Goal: Task Accomplishment & Management: Manage account settings

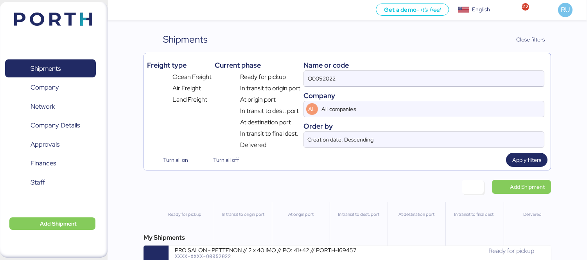
click at [417, 79] on input "O0052022" at bounding box center [424, 79] width 240 height 16
type input "O"
paste input "O0052022"
type input "O0052022"
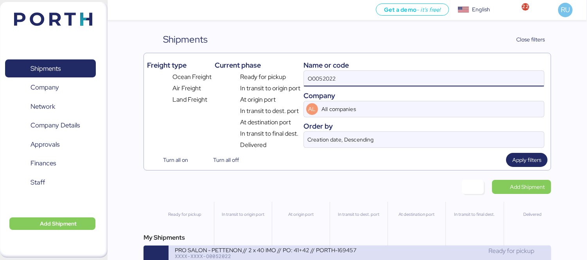
click at [335, 253] on div "PRO SALON - PETTENON // 2 x 40 IMO // PO: 41+42 // PORTH-169457" at bounding box center [267, 249] width 185 height 7
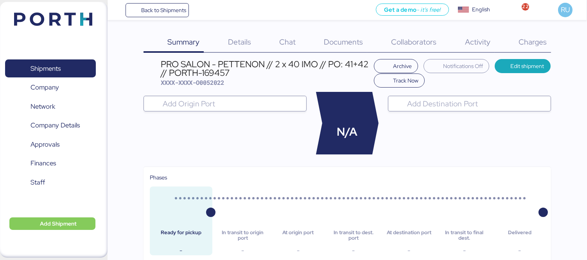
click at [339, 45] on span "Documents" at bounding box center [343, 42] width 39 height 10
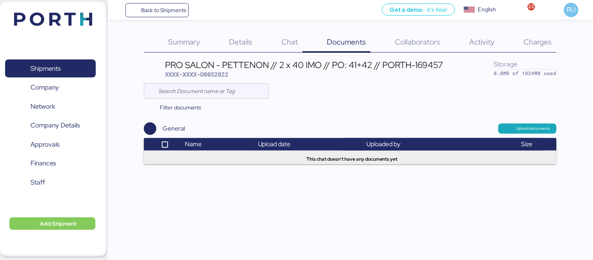
click at [514, 46] on div "Charges 0" at bounding box center [528, 42] width 57 height 20
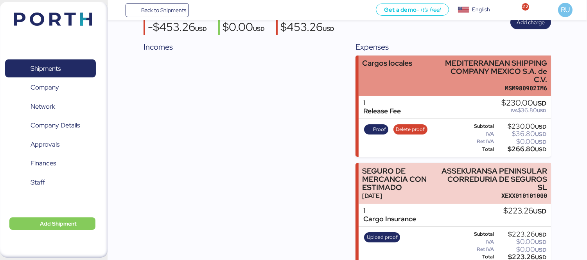
scroll to position [59, 0]
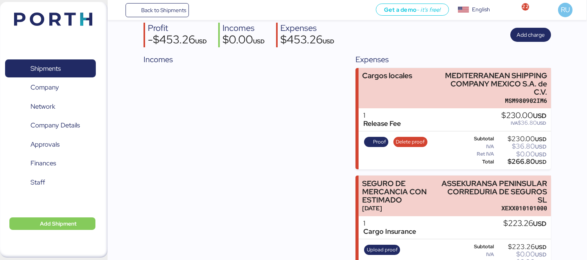
click at [49, 24] on img at bounding box center [53, 19] width 78 height 13
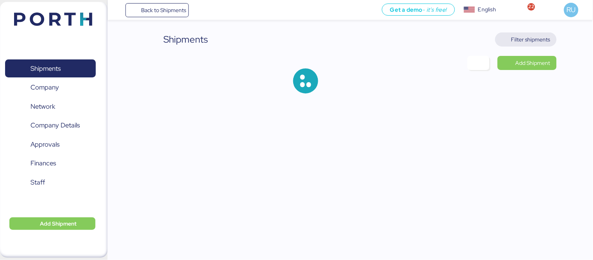
click at [535, 40] on span "Filter shipments" at bounding box center [530, 39] width 39 height 9
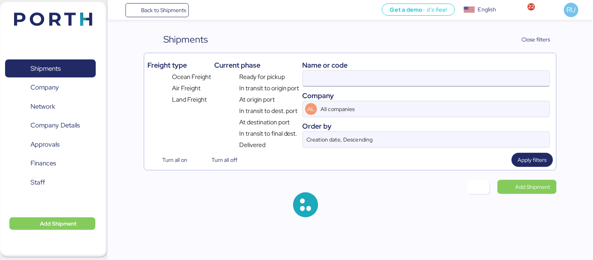
click at [396, 80] on input at bounding box center [426, 79] width 247 height 16
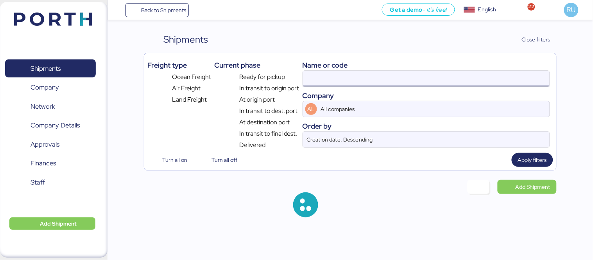
paste input "O0052104"
type input "O0052104"
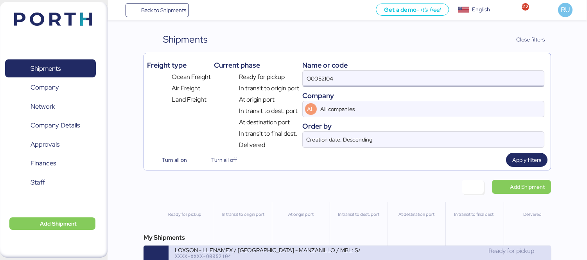
click at [322, 256] on div "XXXX-XXXX-O0052104" at bounding box center [267, 255] width 185 height 5
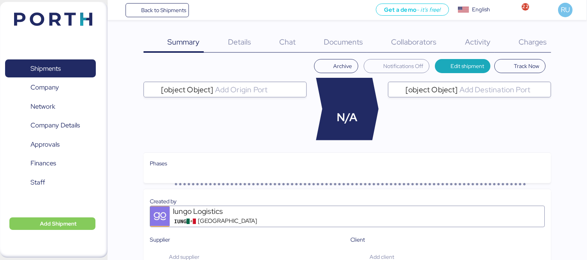
click at [532, 48] on div "Charges 0" at bounding box center [522, 42] width 56 height 20
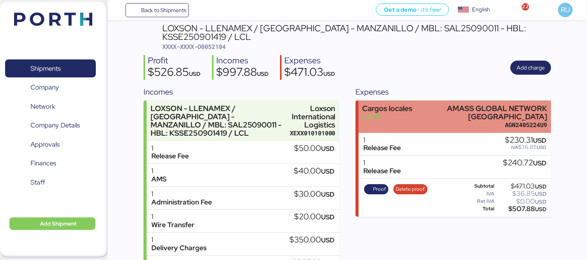
scroll to position [37, 0]
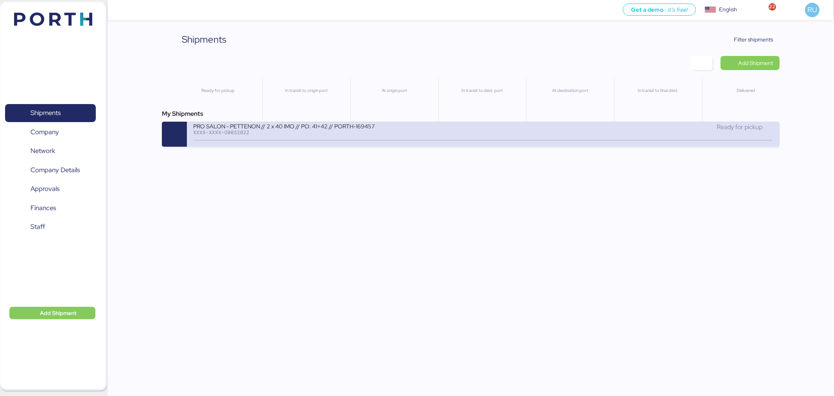
click at [274, 124] on div "PRO SALON - PETTENON // 2 x 40 IMO // PO: 41+42 // PORTH-169457" at bounding box center [287, 125] width 188 height 7
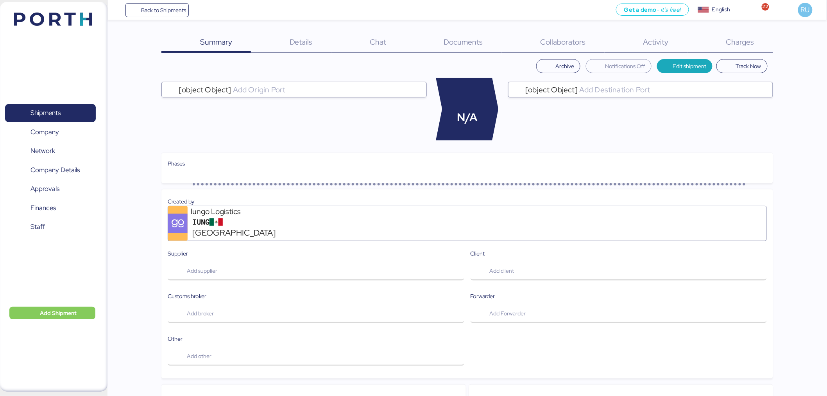
click at [736, 41] on span "Charges" at bounding box center [740, 42] width 28 height 10
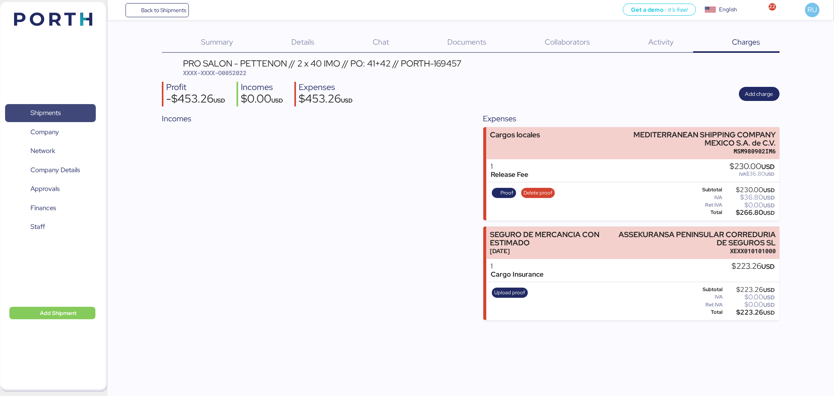
click at [20, 118] on span "Shipments" at bounding box center [50, 112] width 84 height 11
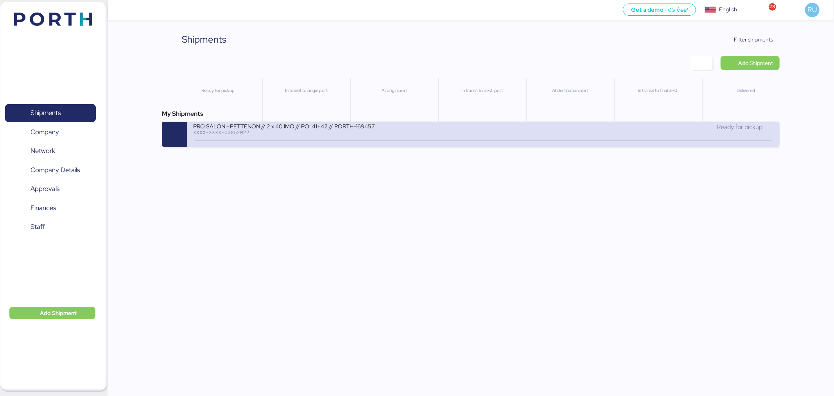
click at [239, 132] on div "XXXX-XXXX-O0052022" at bounding box center [287, 131] width 188 height 5
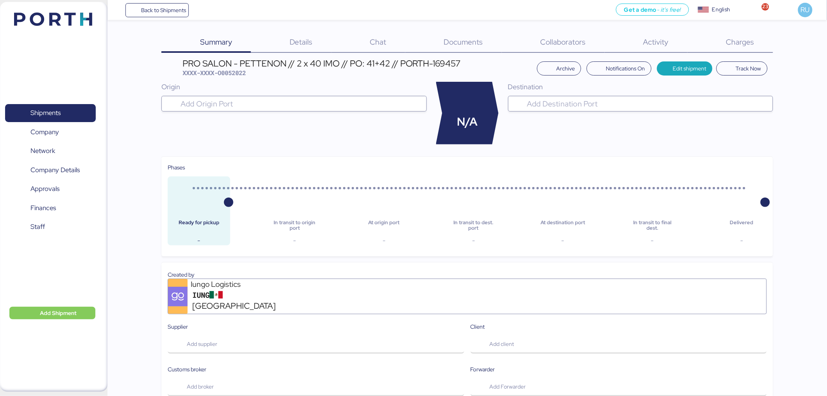
click at [236, 75] on span "XXXX-XXXX-O0052022" at bounding box center [214, 73] width 63 height 8
copy span "O0052022"
click at [748, 38] on span "Charges" at bounding box center [740, 42] width 28 height 10
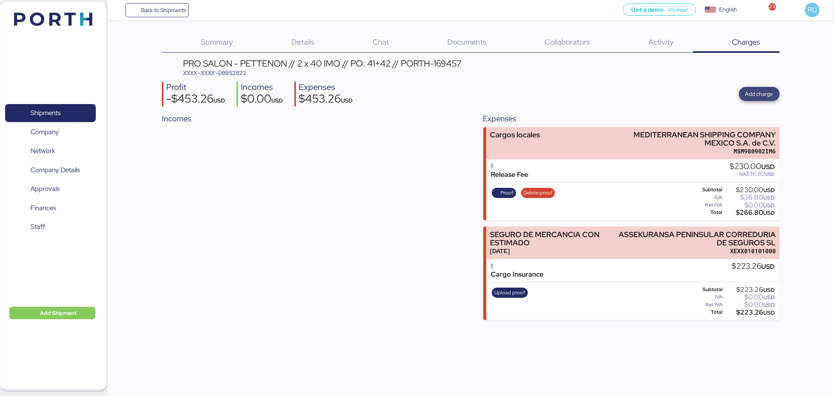
click at [756, 94] on span "Add charge" at bounding box center [759, 93] width 28 height 9
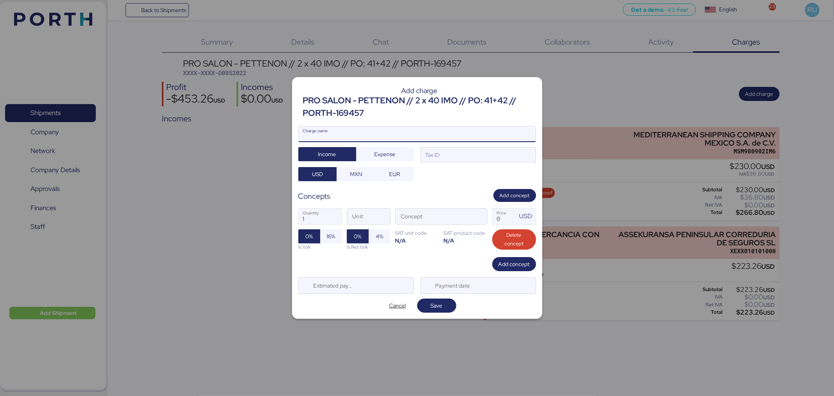
click at [470, 133] on input "Charge name" at bounding box center [417, 134] width 237 height 16
type input "Factura Agente"
click at [400, 161] on div "Factura Agente Charge name Income Expense Tax ID USD MXN EUR" at bounding box center [417, 154] width 238 height 56
click at [395, 153] on span "Expense" at bounding box center [384, 153] width 21 height 9
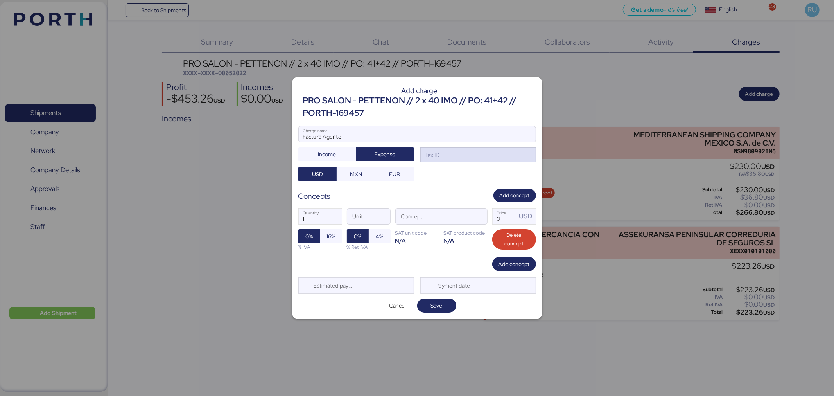
click at [435, 150] on div "Tax ID" at bounding box center [432, 154] width 16 height 9
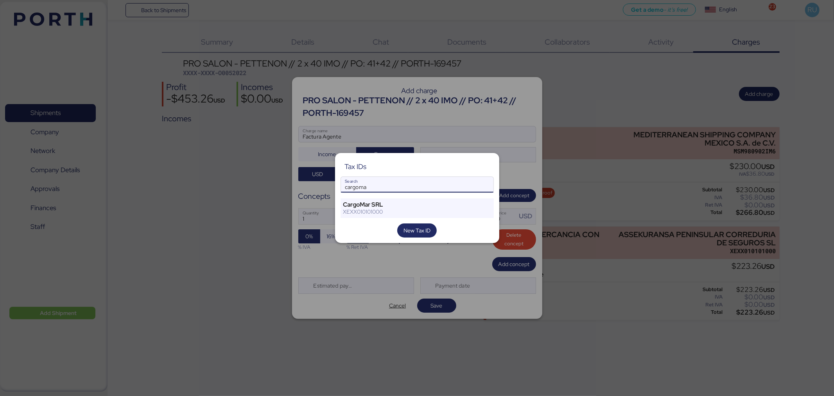
type input "cargoma"
click at [381, 197] on div "Tax IDs cargoma Search CargoMar SRL XEXX010101000 New Tax ID" at bounding box center [417, 198] width 164 height 90
click at [386, 202] on div "CargoMar SRL" at bounding box center [404, 204] width 122 height 7
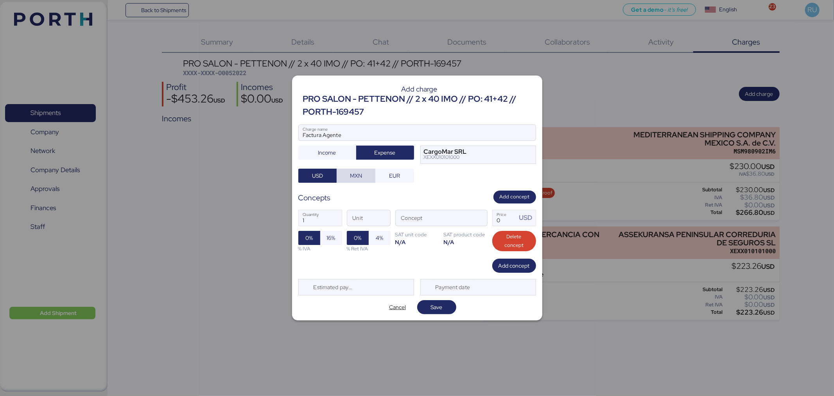
click at [364, 180] on span "MXN" at bounding box center [356, 175] width 26 height 11
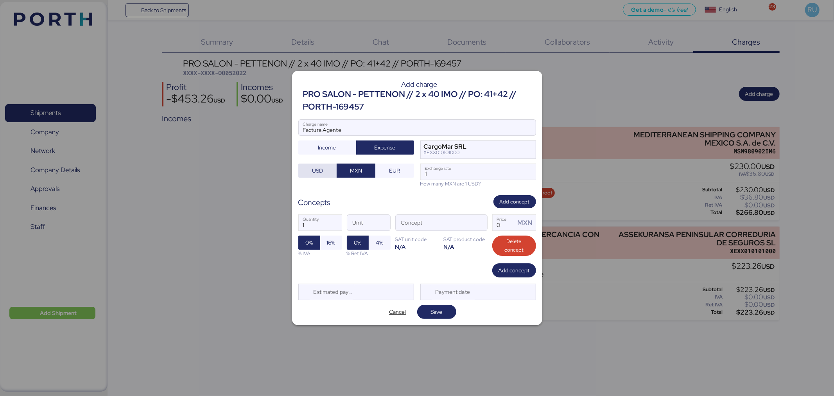
click at [320, 175] on span "USD" at bounding box center [317, 170] width 11 height 9
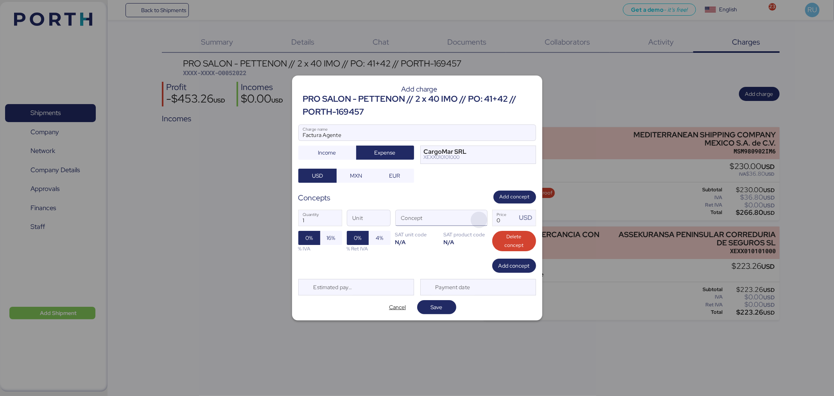
click at [481, 216] on span "button" at bounding box center [479, 219] width 16 height 16
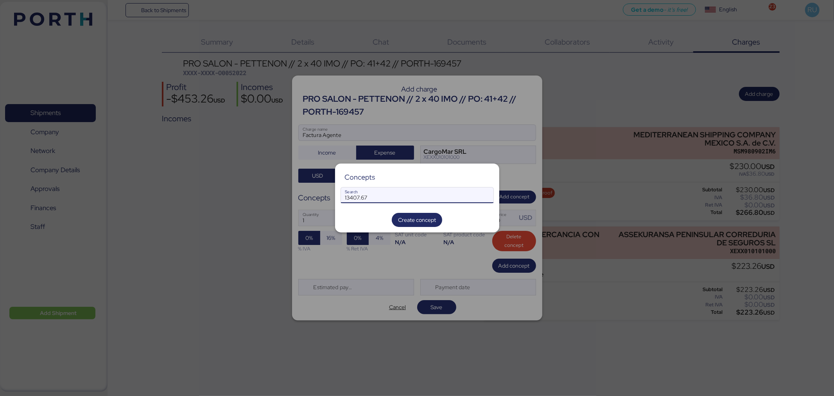
type input "13407.67"
click at [446, 311] on div at bounding box center [417, 198] width 834 height 396
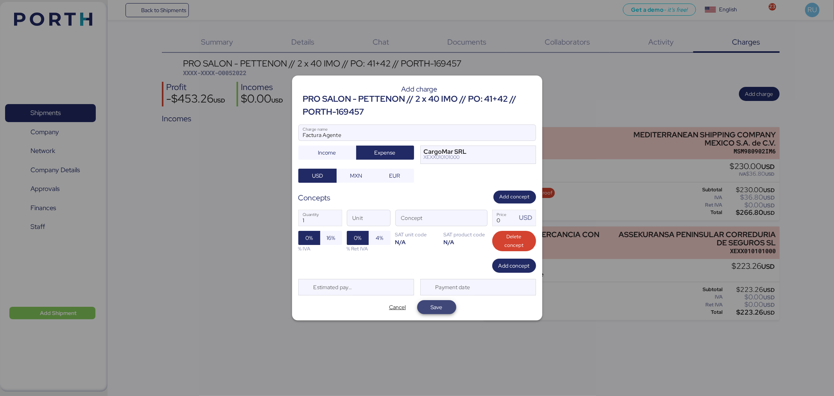
click at [429, 310] on span "Save" at bounding box center [436, 306] width 27 height 11
click at [478, 216] on span "button" at bounding box center [479, 219] width 16 height 16
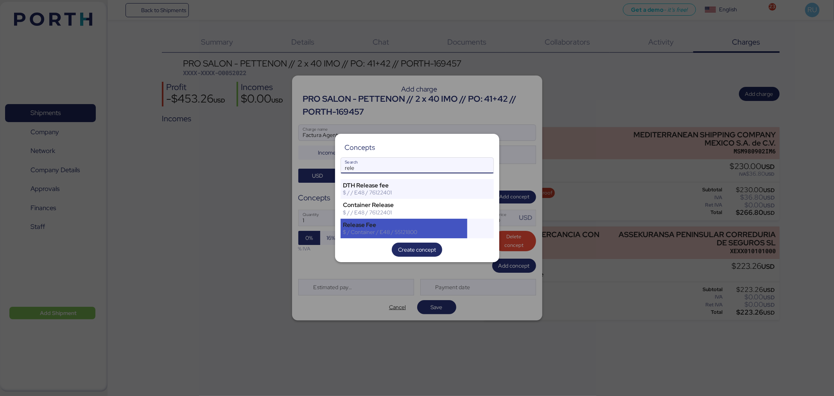
type input "rele"
click at [423, 221] on div "Release Fee" at bounding box center [404, 224] width 122 height 7
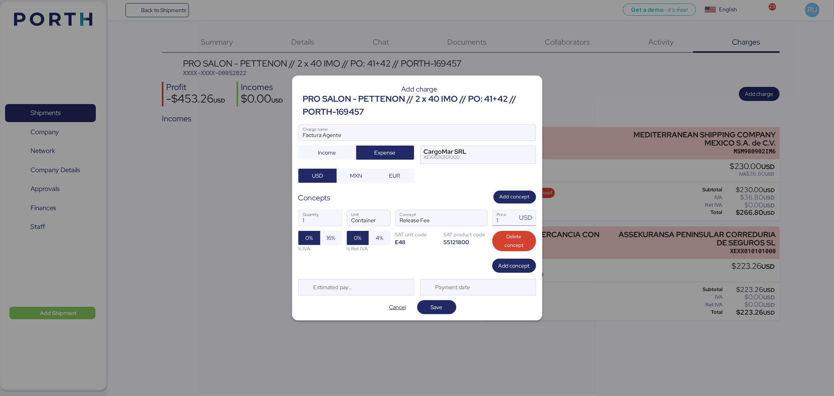
click at [503, 218] on input "1" at bounding box center [505, 218] width 24 height 16
type input "13407.67"
click at [441, 306] on span "Save" at bounding box center [437, 306] width 12 height 9
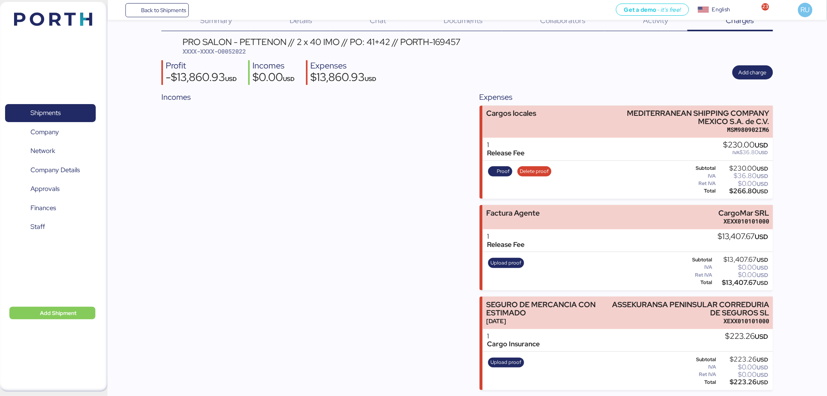
scroll to position [0, 0]
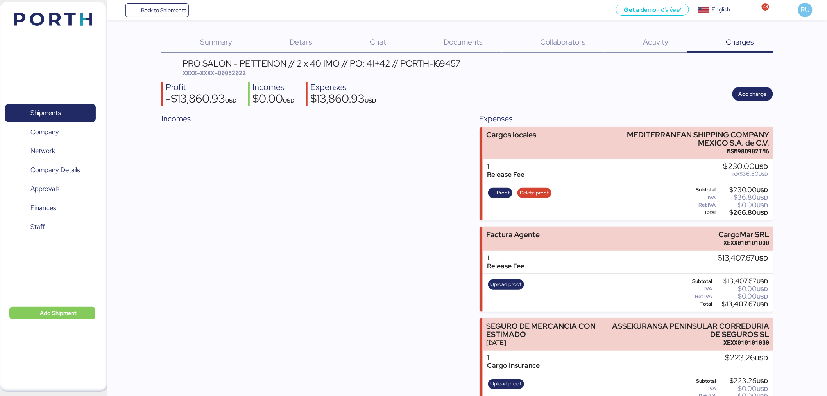
click at [450, 36] on div "Documents 0" at bounding box center [453, 42] width 97 height 20
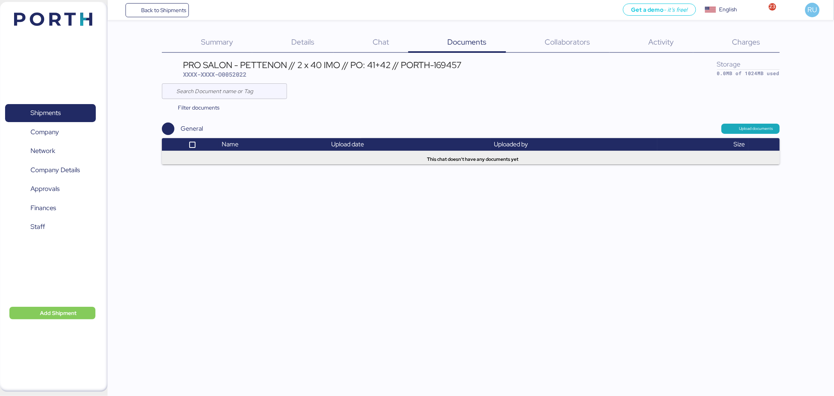
click at [741, 45] on span "Charges" at bounding box center [746, 42] width 28 height 10
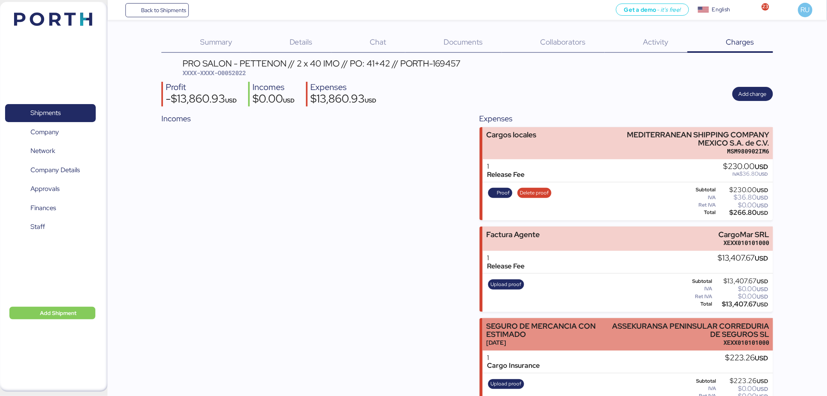
scroll to position [21, 0]
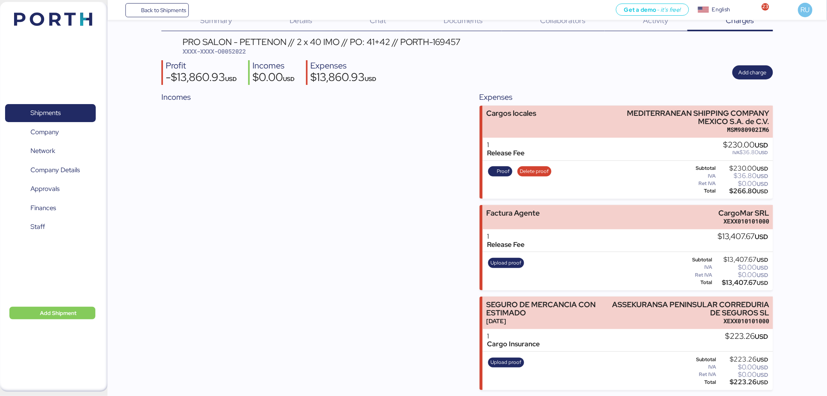
click at [30, 16] on img at bounding box center [53, 19] width 78 height 13
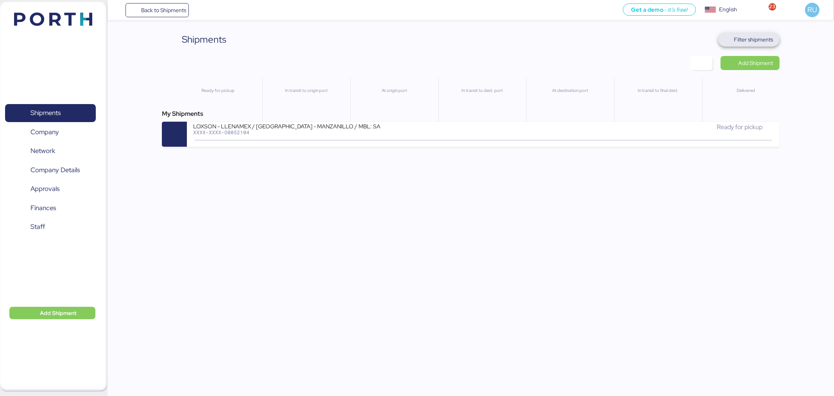
click at [736, 41] on span "Filter shipments" at bounding box center [753, 39] width 39 height 9
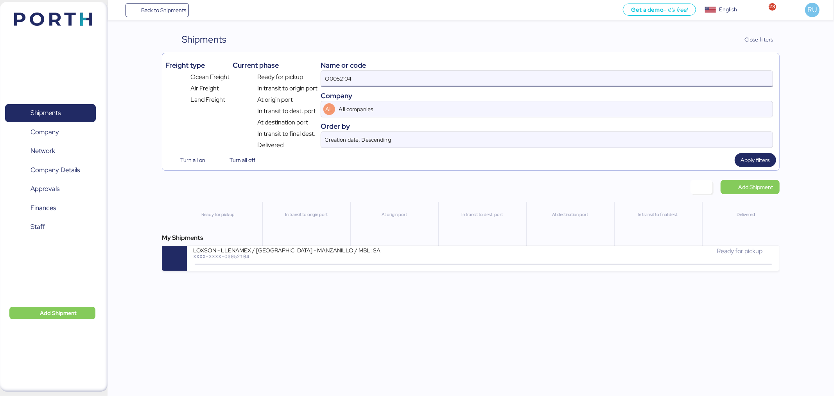
click at [574, 81] on input "O0052104" at bounding box center [546, 79] width 451 height 16
paste input "O0051996"
type input "O0051996"
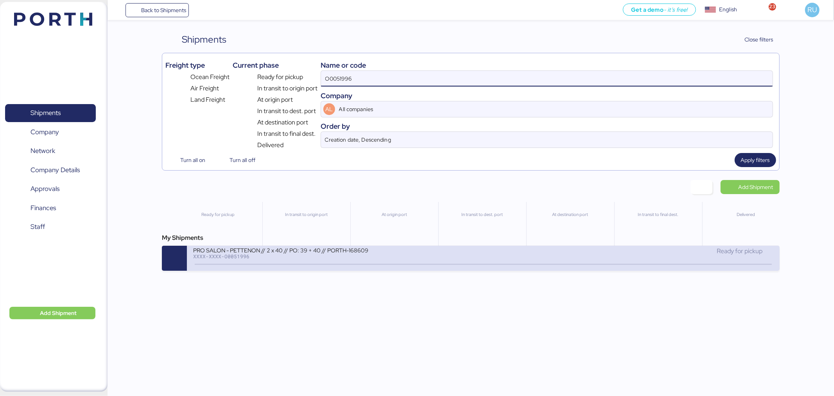
click at [421, 270] on div "PRO SALON - PETTENON // 2 x 40 // PO: 39 + 40 // PORTH-168609 XXXX-XXXX-O005199…" at bounding box center [483, 257] width 592 height 25
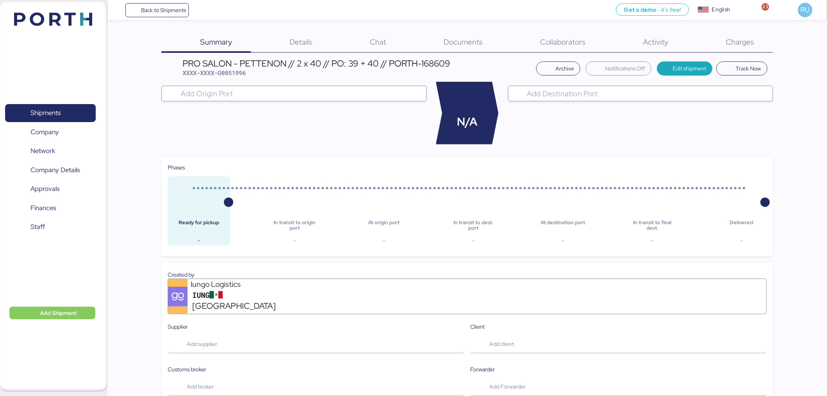
click at [737, 44] on span "Charges" at bounding box center [740, 42] width 28 height 10
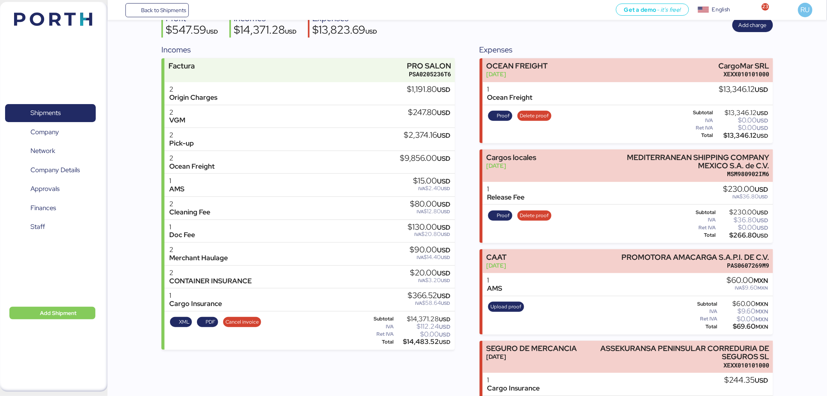
scroll to position [69, 0]
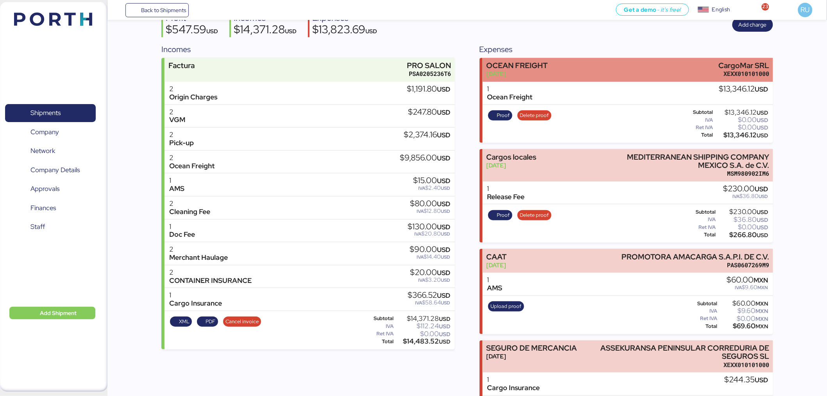
click at [603, 72] on div "OCEAN FREIGHT [DATE] CargoMar SRL XEXX010101000" at bounding box center [628, 70] width 290 height 24
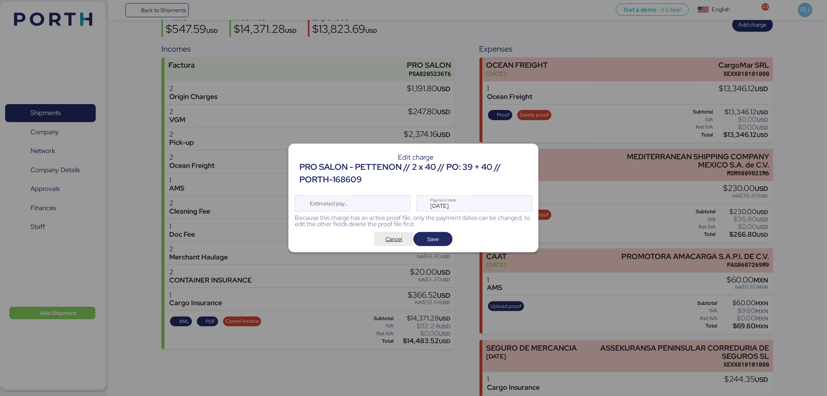
click at [392, 239] on span "Cancel" at bounding box center [394, 238] width 17 height 9
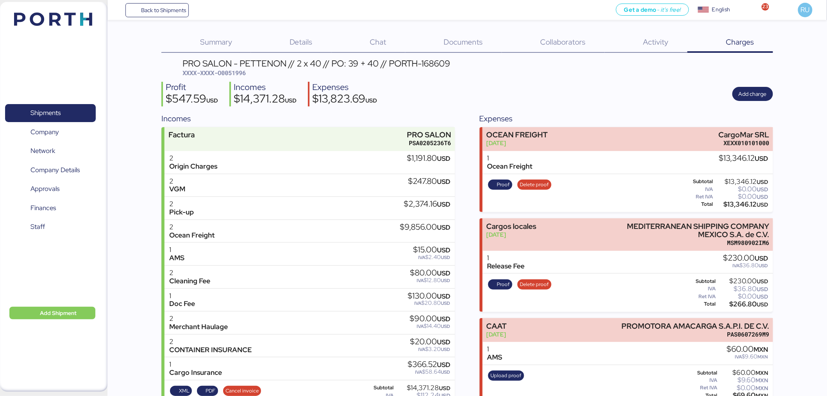
scroll to position [69, 0]
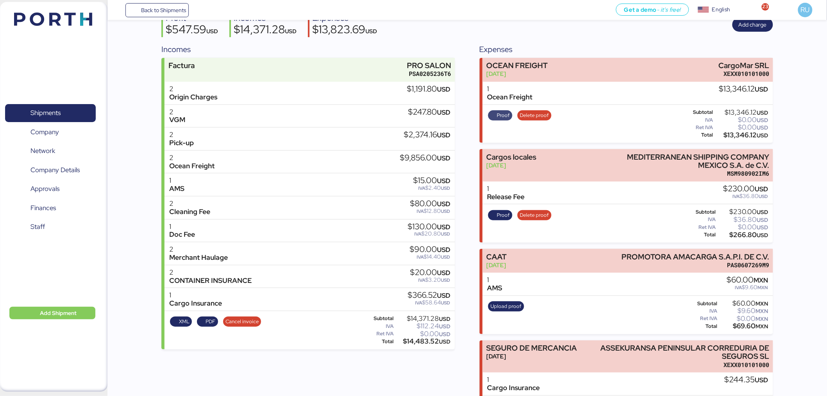
click at [497, 117] on span "Proof" at bounding box center [503, 115] width 13 height 9
click at [42, 15] on img at bounding box center [53, 19] width 78 height 13
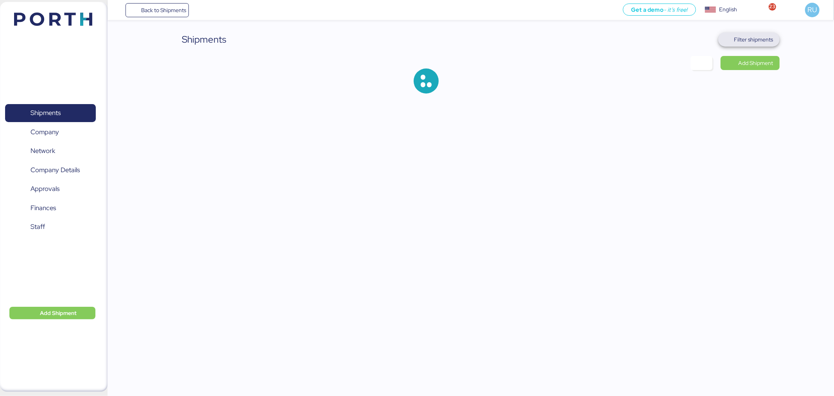
click at [756, 41] on span "Filter shipments" at bounding box center [753, 39] width 39 height 9
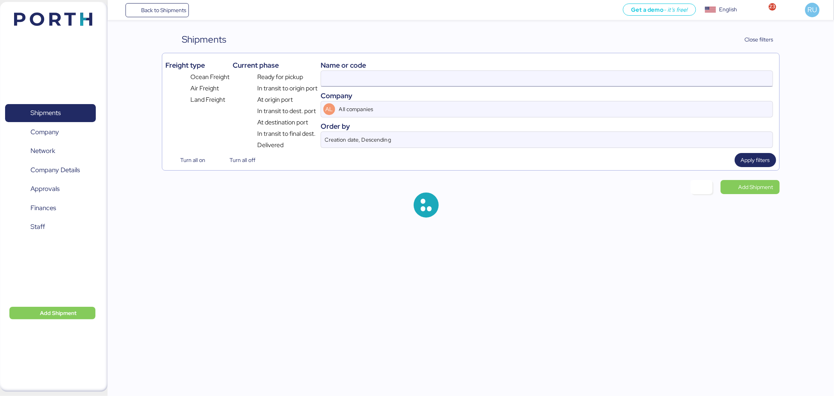
click at [572, 76] on input at bounding box center [546, 79] width 451 height 16
type input "O0051996"
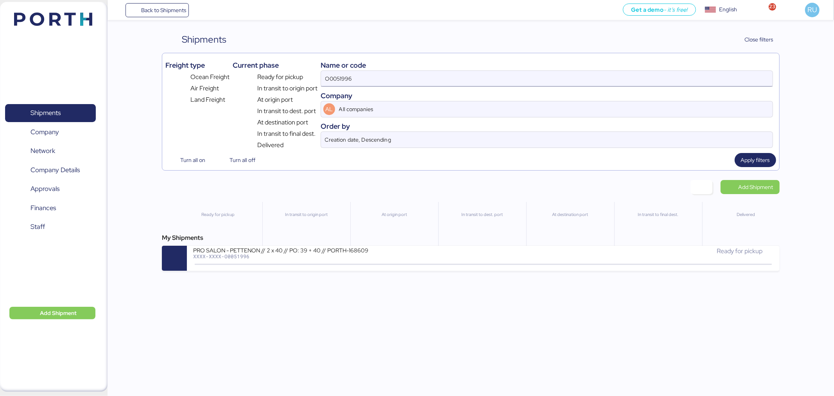
click at [370, 76] on input "O0051996" at bounding box center [546, 79] width 451 height 16
paste input "O0052022"
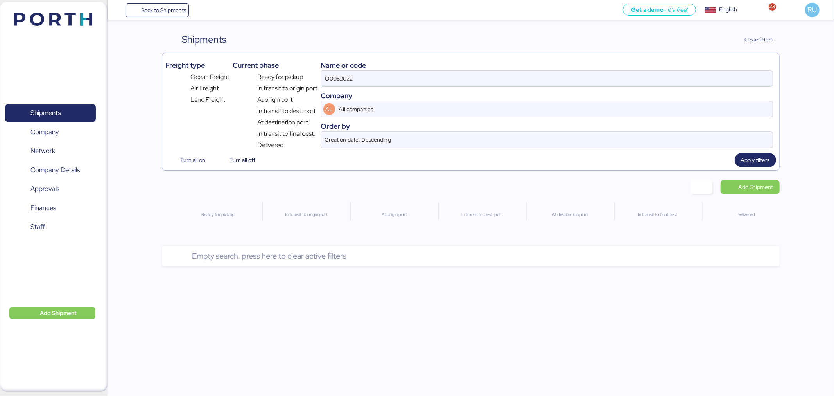
type input "O0052022"
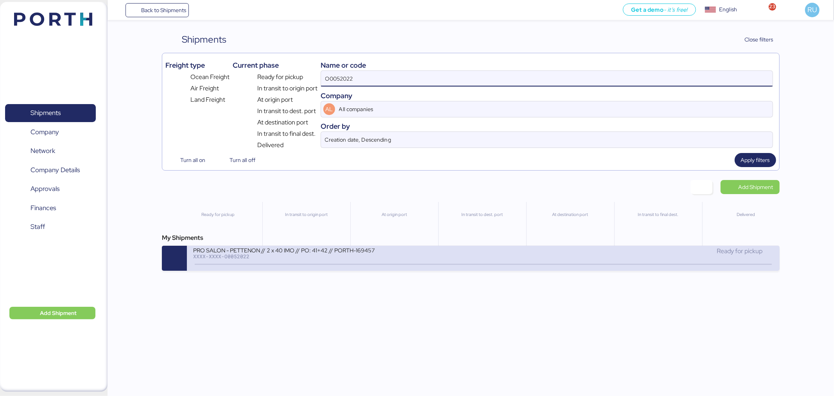
click at [435, 255] on div "PRO SALON - PETTENON // 2 x 40 IMO // PO: 41+42 // PORTH-169457 XXXX-XXXX-O0052…" at bounding box center [338, 254] width 290 height 17
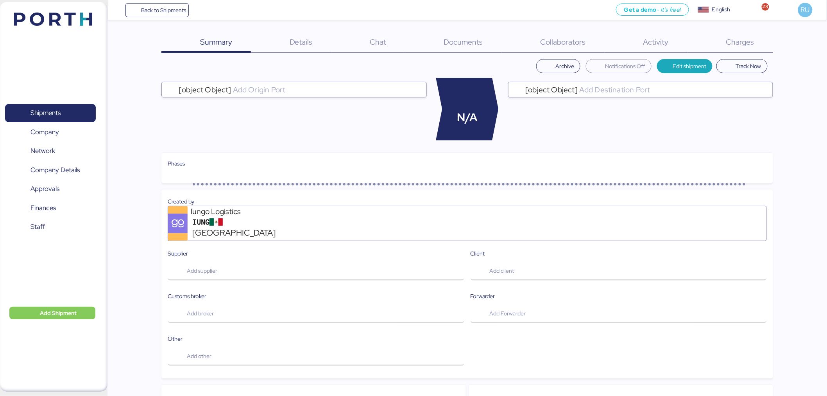
click at [736, 48] on div "Charges 0" at bounding box center [731, 42] width 86 height 20
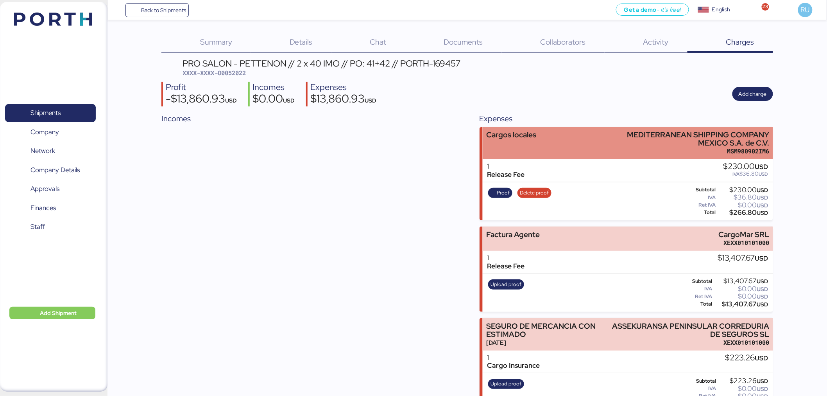
click at [550, 149] on div "Cargos locales MEDITERRANEAN SHIPPING COMPANY [GEOGRAPHIC_DATA] S.A. de C.V. MS…" at bounding box center [628, 143] width 290 height 32
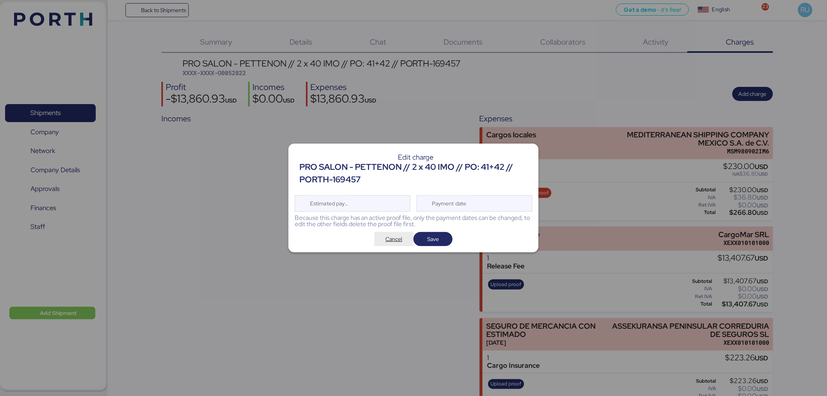
click at [394, 235] on span "Cancel" at bounding box center [394, 238] width 17 height 9
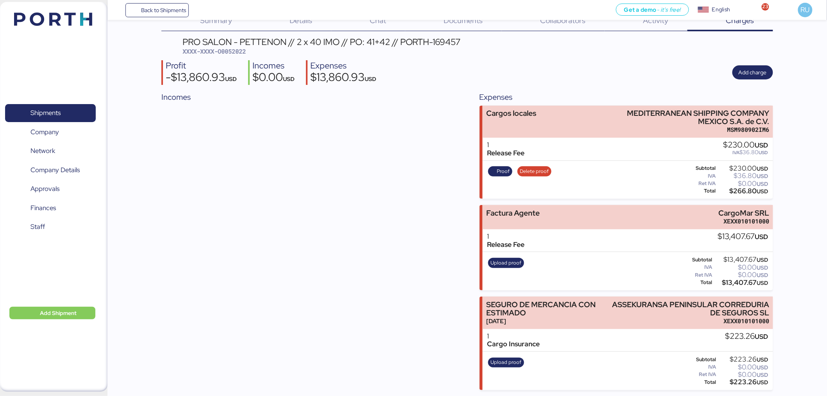
scroll to position [21, 0]
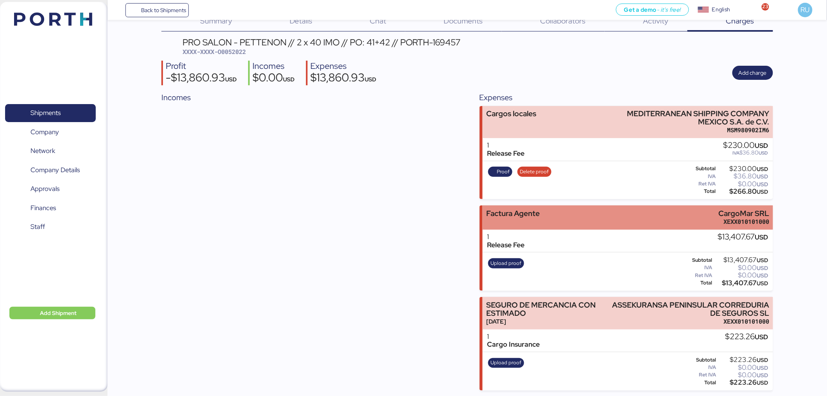
click at [615, 210] on div "Factura Agente CargoMar SRL XEXX010101000" at bounding box center [628, 217] width 290 height 24
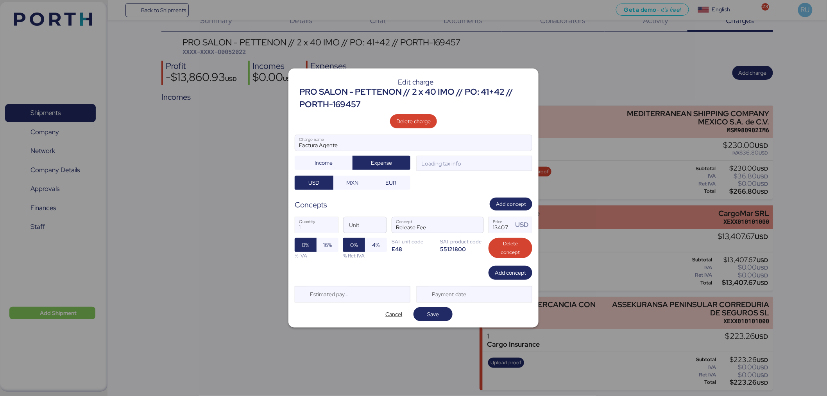
scroll to position [0, 0]
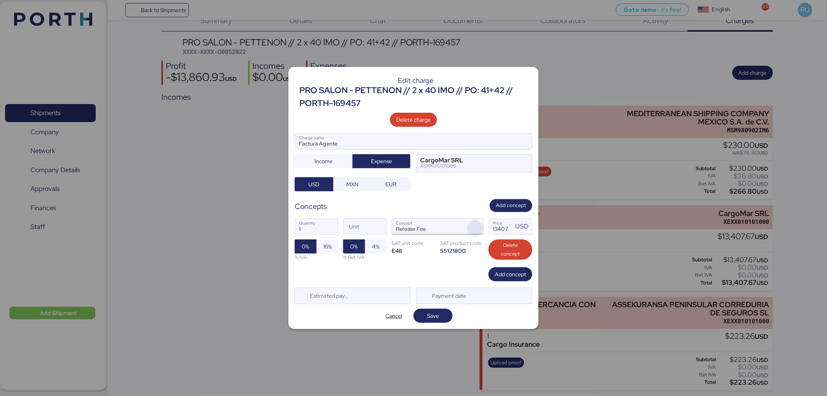
click at [475, 221] on span "button" at bounding box center [475, 228] width 16 height 16
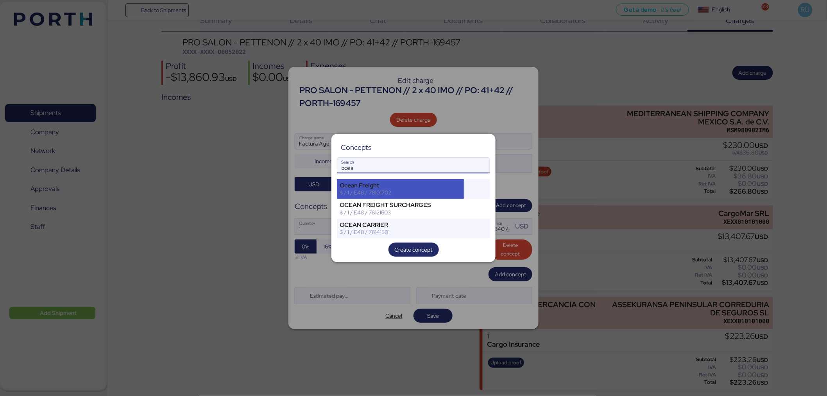
type input "ocea"
click at [426, 187] on div "Ocean Freight" at bounding box center [401, 185] width 122 height 7
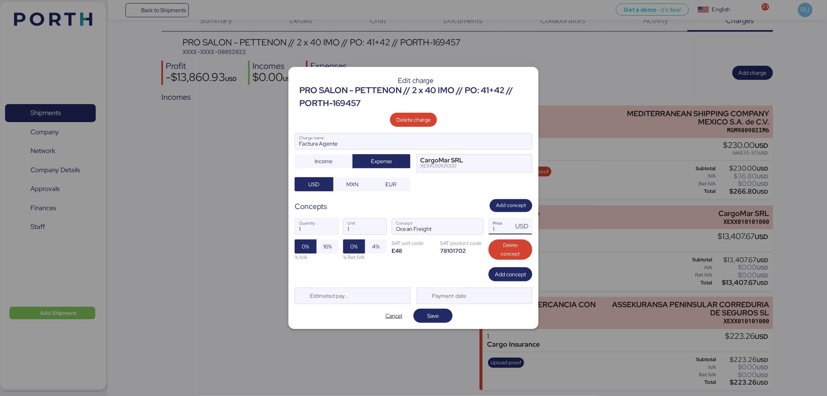
click at [500, 228] on input "1" at bounding box center [501, 227] width 24 height 16
click at [498, 228] on input "13" at bounding box center [501, 227] width 24 height 16
type input "13407.67"
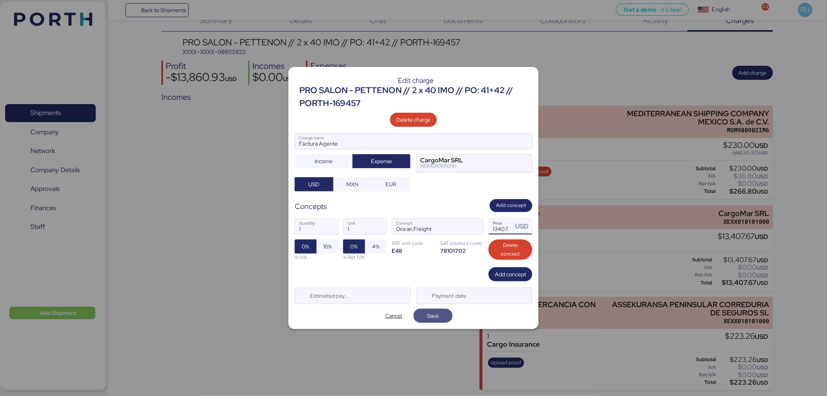
click at [442, 314] on span "Save" at bounding box center [433, 315] width 27 height 11
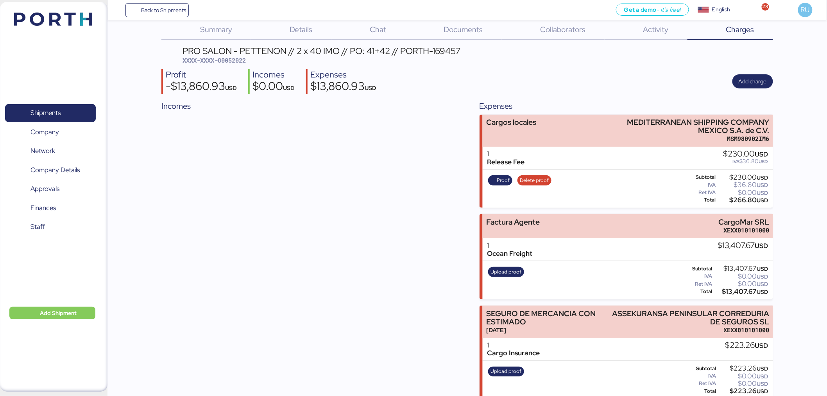
scroll to position [21, 0]
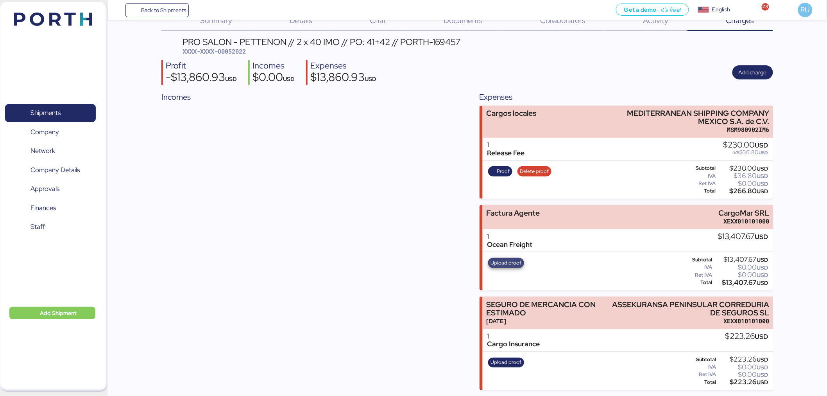
click at [501, 266] on span "Upload proof" at bounding box center [506, 262] width 31 height 9
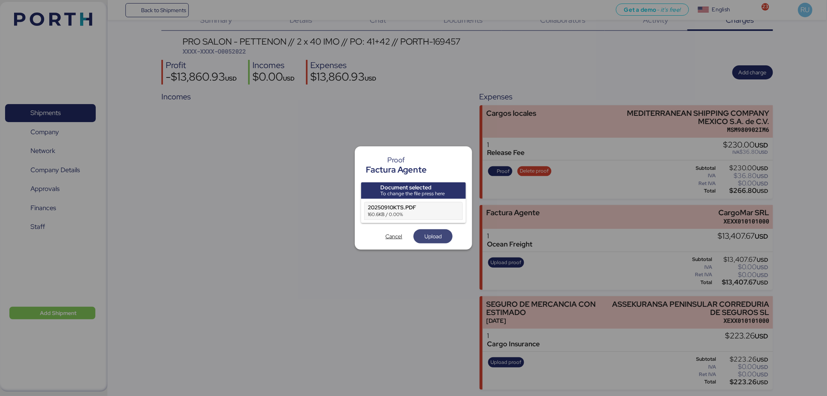
click at [434, 234] on span "Upload" at bounding box center [432, 235] width 17 height 9
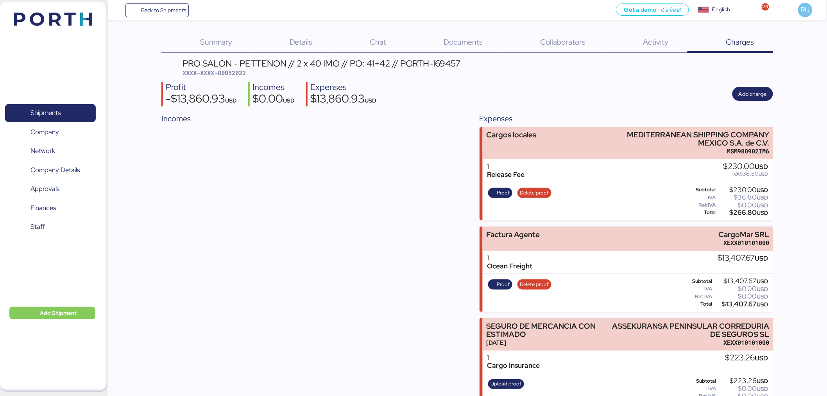
scroll to position [21, 0]
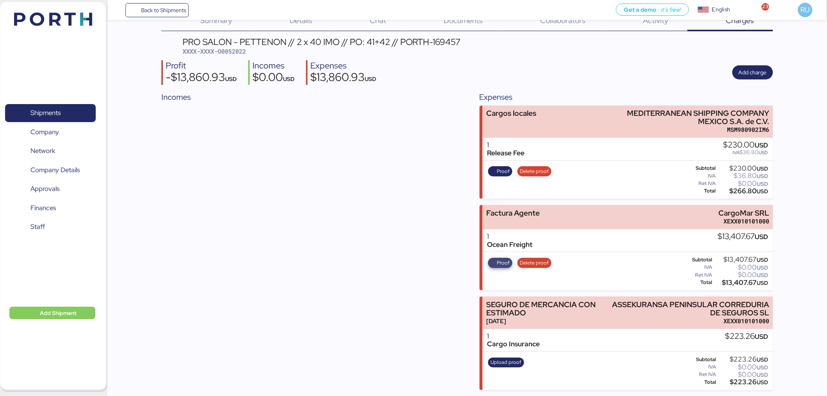
click at [500, 262] on span "Proof" at bounding box center [503, 262] width 13 height 9
click at [75, 14] on img at bounding box center [53, 19] width 78 height 13
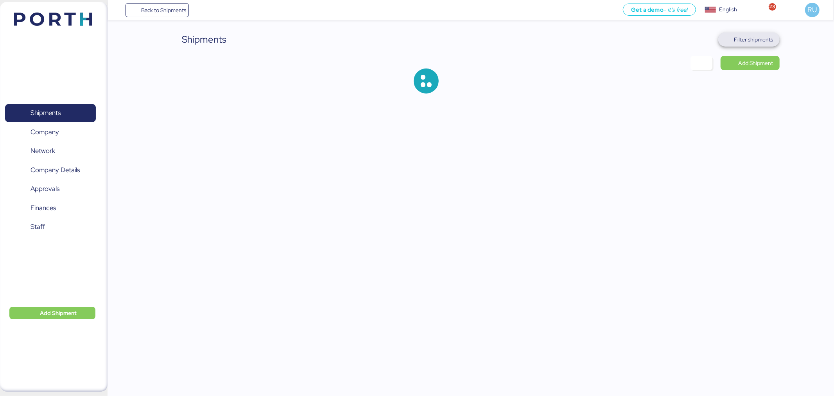
click at [752, 35] on span "Filter shipments" at bounding box center [753, 39] width 39 height 9
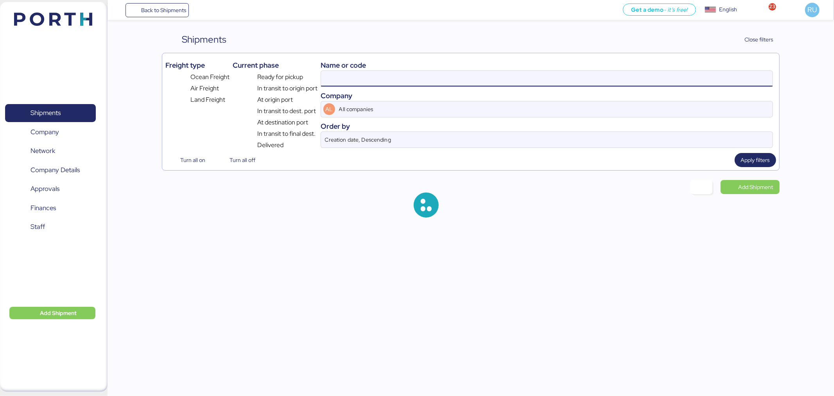
click at [536, 81] on input at bounding box center [546, 79] width 451 height 16
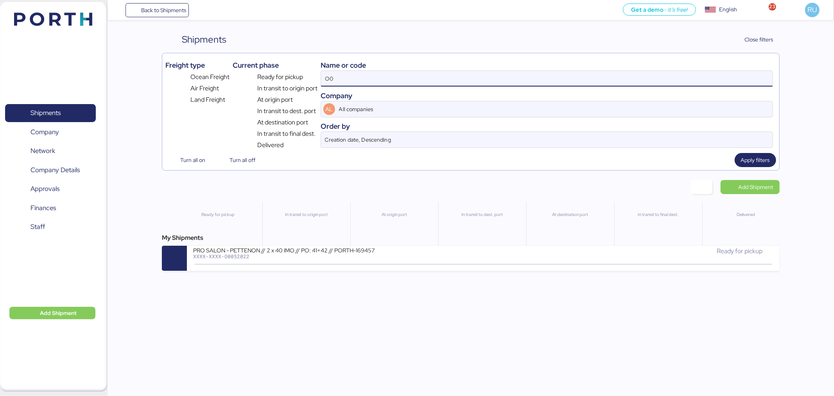
type input "O"
paste input "O0052220"
type input "O0052220"
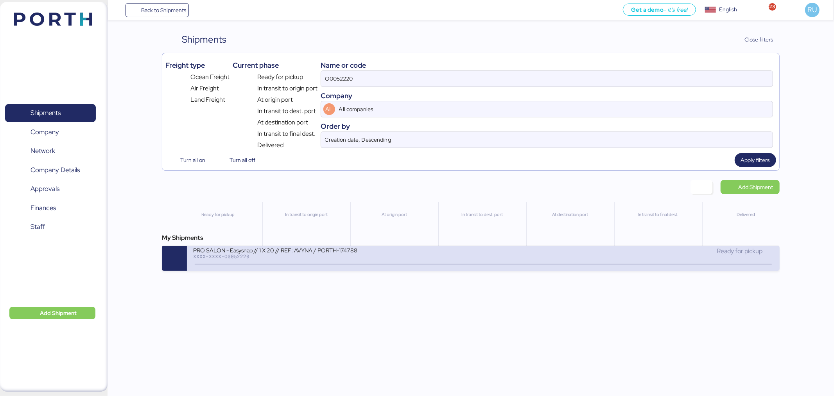
click at [412, 255] on div "PRO SALON - Easysnap // 1 X 20 // REF: AVYNA / PORTH-174788 XXXX-XXXX-O0052220" at bounding box center [338, 254] width 290 height 17
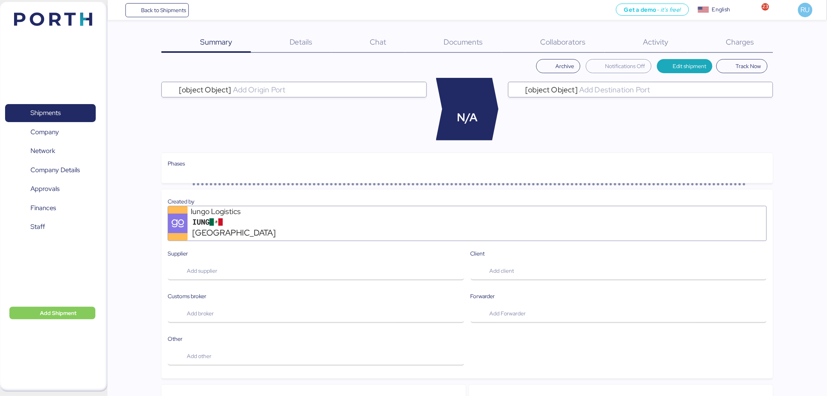
click at [749, 41] on span "Charges" at bounding box center [740, 42] width 28 height 10
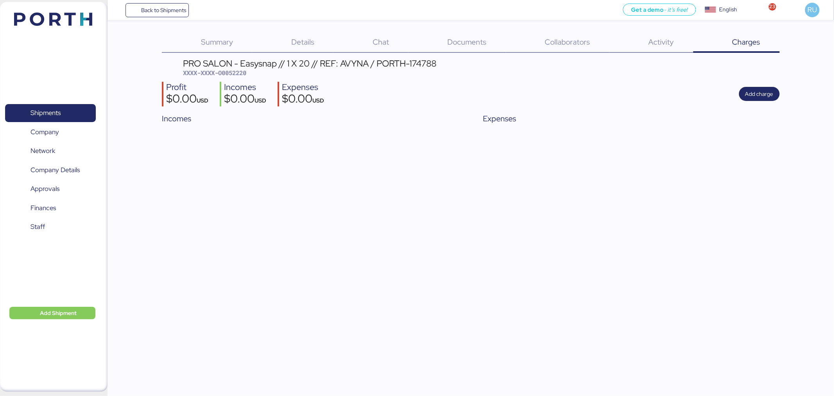
click at [229, 73] on span "XXXX-XXXX-O0052220" at bounding box center [214, 73] width 63 height 8
copy span "O0052220"
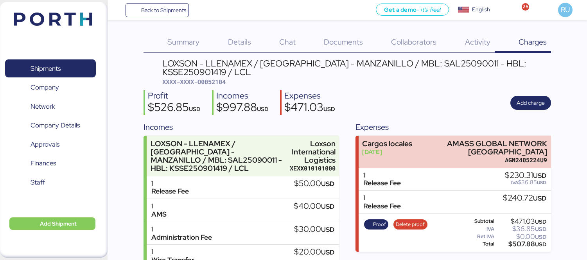
scroll to position [37, 0]
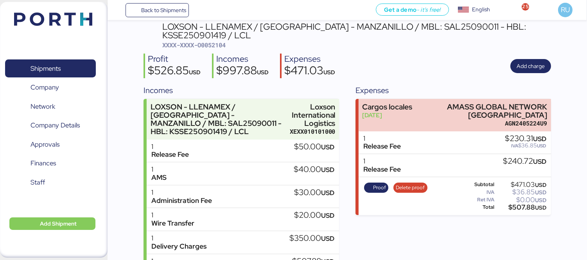
drag, startPoint x: 0, startPoint y: 0, endPoint x: 77, endPoint y: 21, distance: 79.5
click at [77, 21] on img at bounding box center [53, 19] width 78 height 13
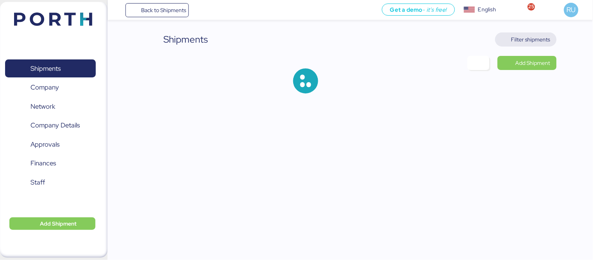
click at [510, 43] on span "Filter shipments" at bounding box center [525, 39] width 49 height 11
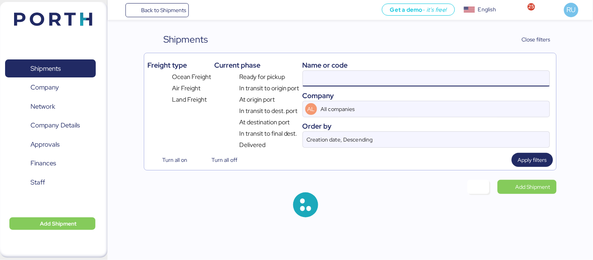
click at [451, 80] on input at bounding box center [426, 79] width 247 height 16
paste input "SSZ1671810"
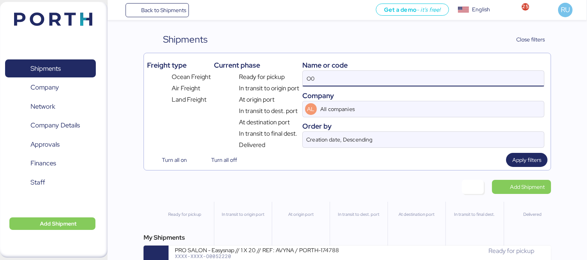
type input "O"
paste input "SSZ1671810"
type input "SSZ1671810"
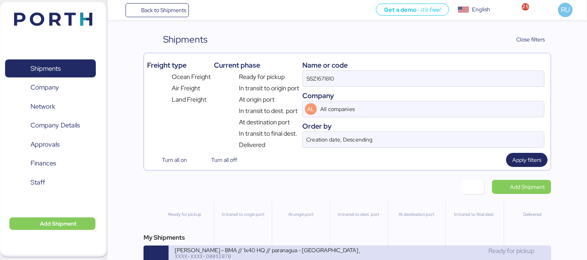
click at [359, 251] on div "BERTOLINI - BMA // 1x40 HQ // paranagua - Veracruz // MBL: SSZ1671810 - HBL: AD…" at bounding box center [267, 249] width 185 height 7
